Goal: Find specific page/section: Find specific page/section

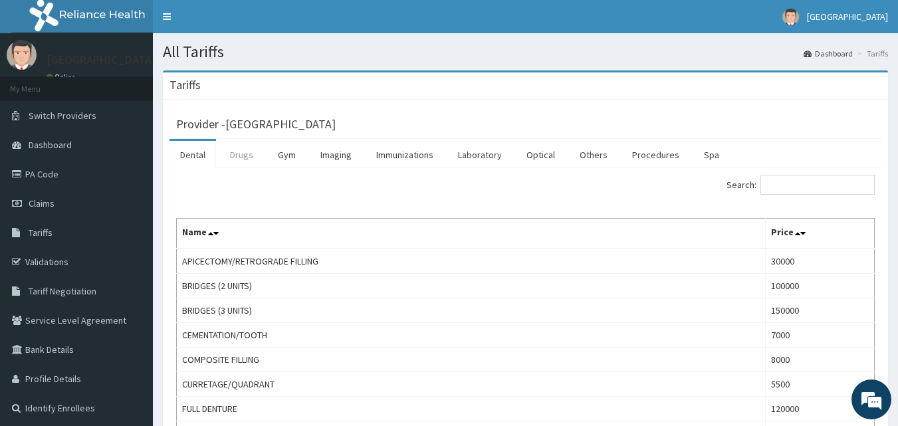
click at [239, 148] on link "Drugs" at bounding box center [241, 155] width 45 height 28
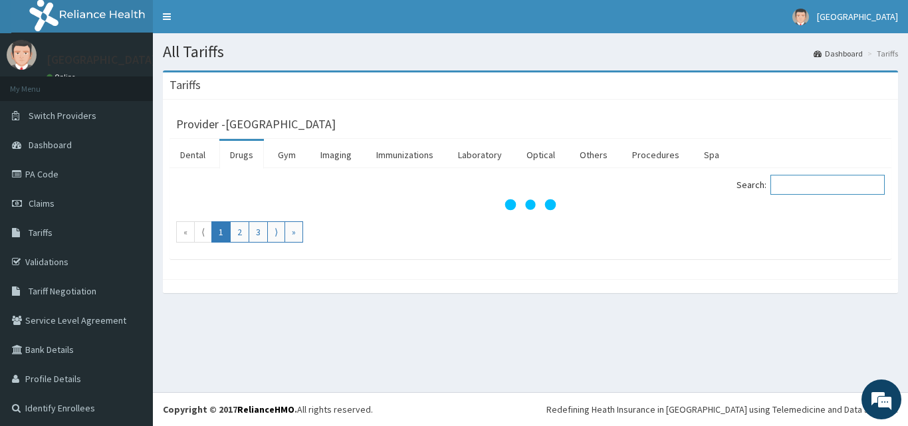
click at [788, 181] on input "Search:" at bounding box center [827, 185] width 114 height 20
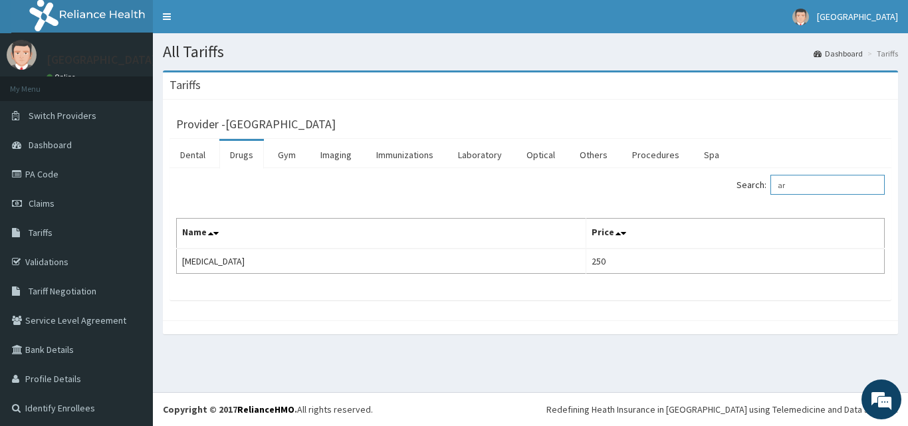
type input "a"
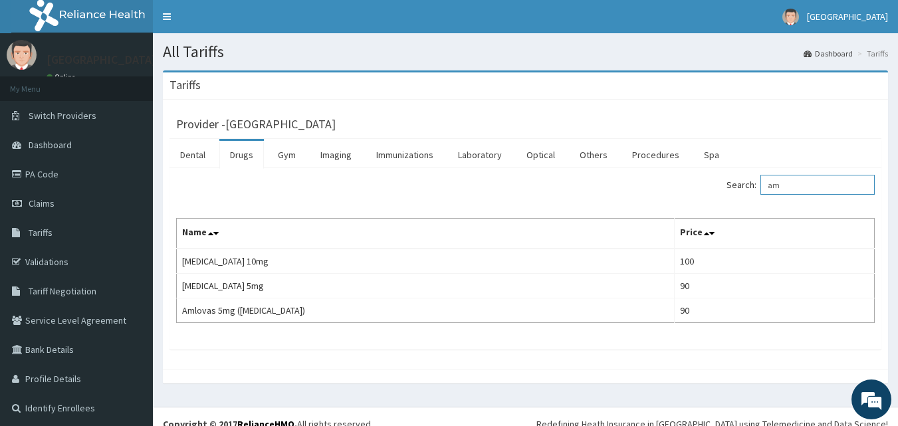
type input "a"
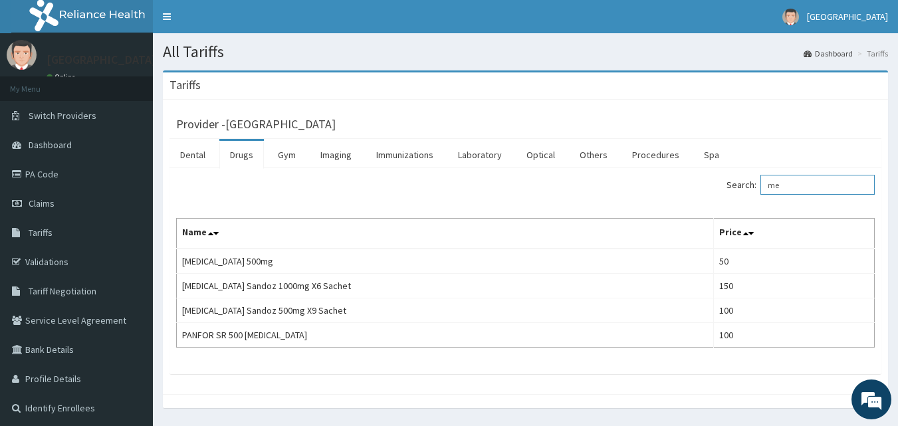
type input "m"
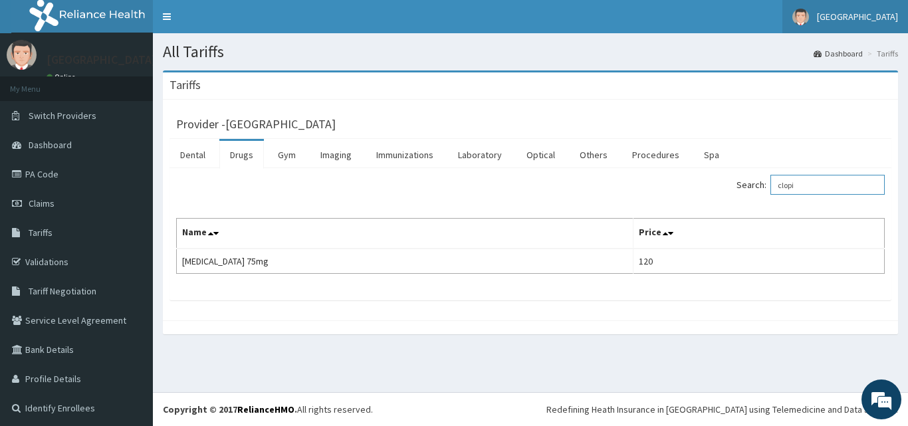
type input "clopi"
